Goal: Task Accomplishment & Management: Manage account settings

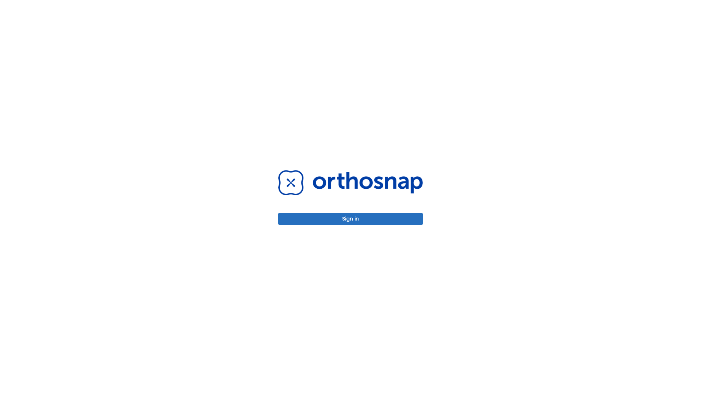
click at [351, 218] on button "Sign in" at bounding box center [350, 219] width 145 height 12
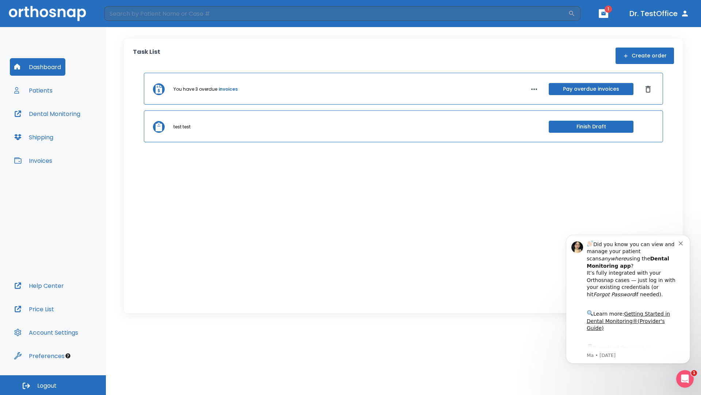
click at [53, 385] on span "Logout" at bounding box center [46, 385] width 19 height 8
